Goal: Navigation & Orientation: Find specific page/section

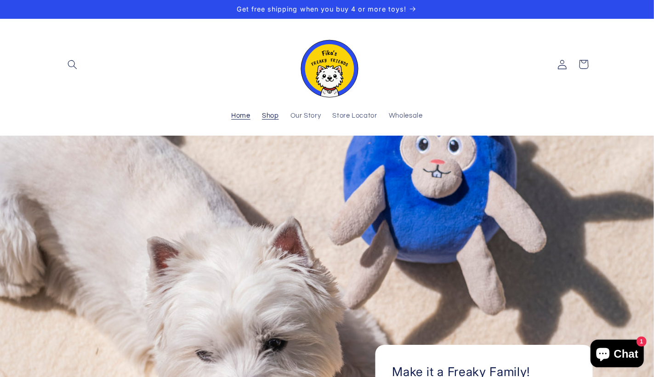
click at [268, 114] on span "Shop" at bounding box center [270, 116] width 17 height 9
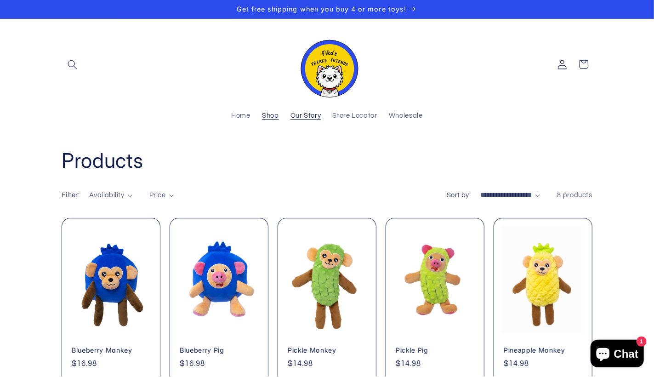
click at [313, 117] on span "Our Story" at bounding box center [305, 116] width 31 height 9
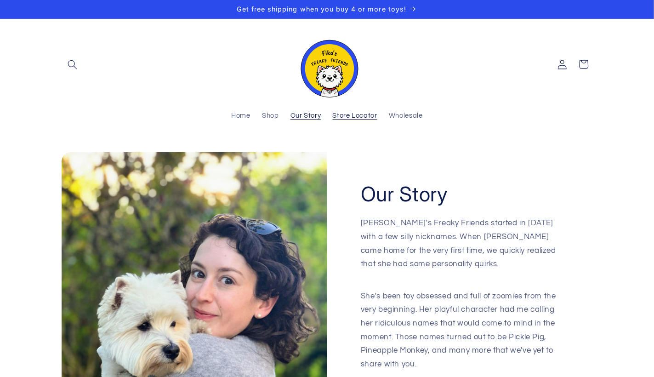
click at [367, 118] on span "Store Locator" at bounding box center [355, 116] width 45 height 9
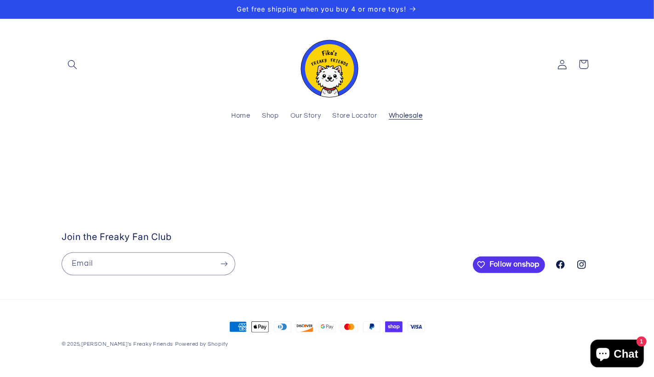
click at [411, 113] on span "Wholesale" at bounding box center [406, 116] width 34 height 9
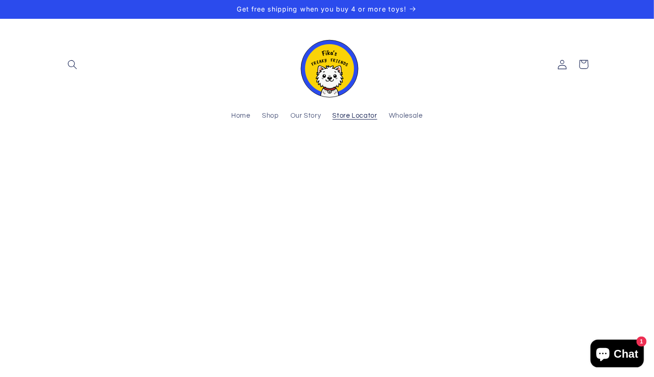
click at [355, 116] on span "Store Locator" at bounding box center [355, 116] width 45 height 9
